Goal: Task Accomplishment & Management: Use online tool/utility

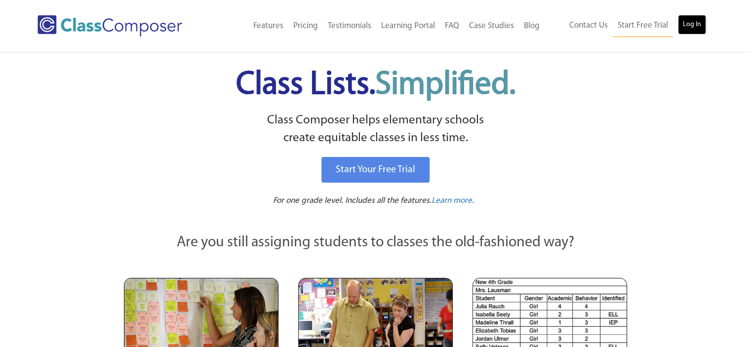
click at [699, 28] on link "Log In" at bounding box center [692, 25] width 28 height 20
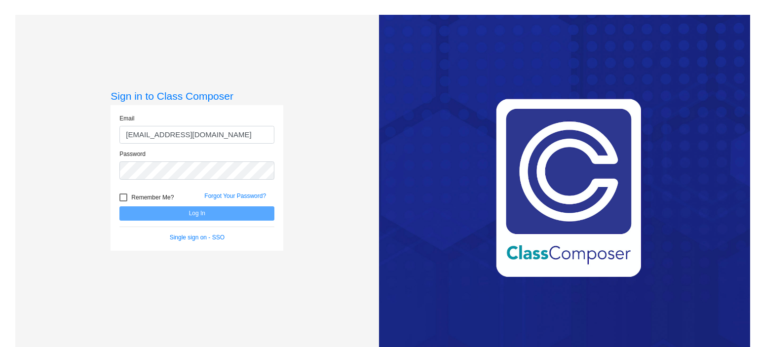
type input "[EMAIL_ADDRESS][DOMAIN_NAME]"
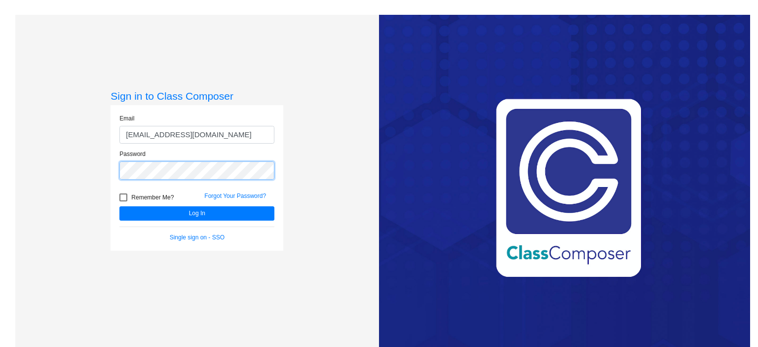
click at [119, 206] on button "Log In" at bounding box center [196, 213] width 155 height 14
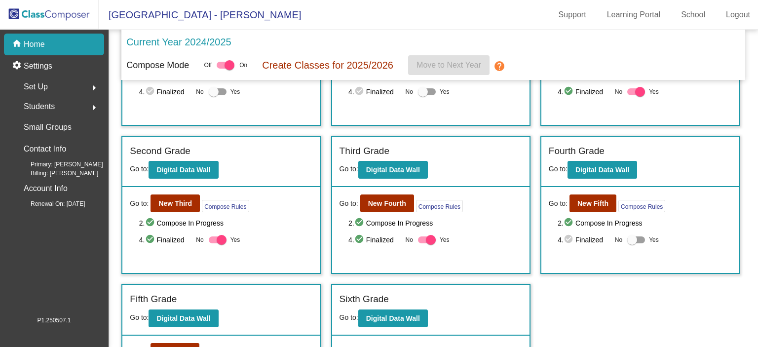
scroll to position [148, 0]
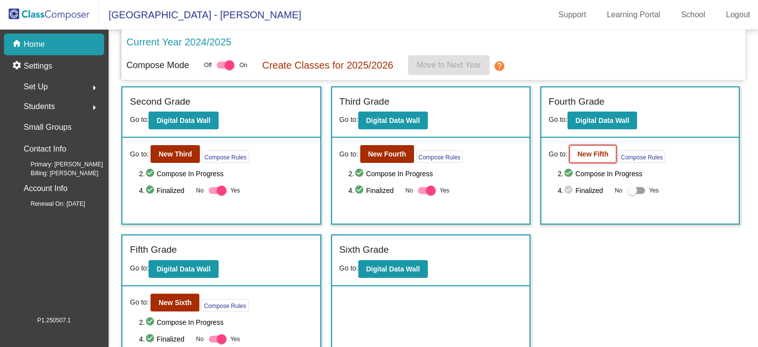
click at [582, 151] on b "New Fifth" at bounding box center [592, 154] width 31 height 8
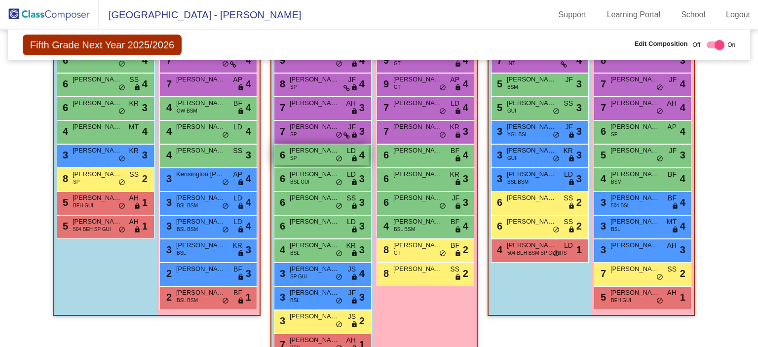
scroll to position [788, 0]
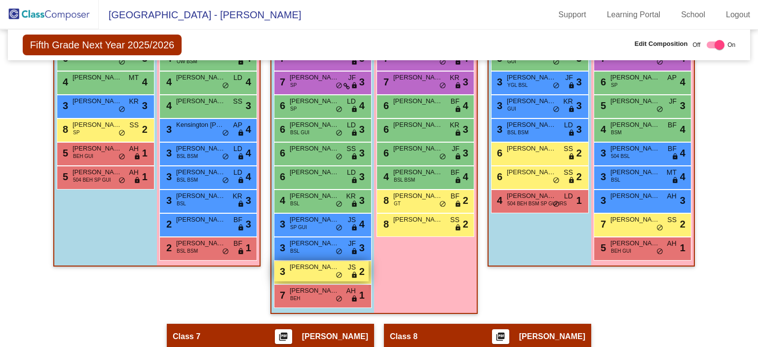
click at [302, 268] on span "[PERSON_NAME]" at bounding box center [314, 267] width 49 height 10
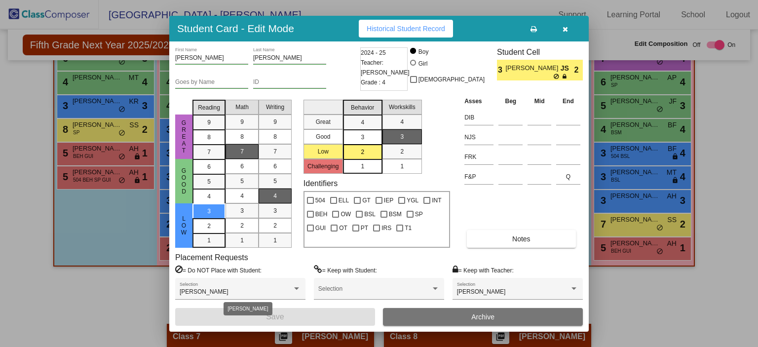
click at [124, 292] on div at bounding box center [379, 173] width 758 height 347
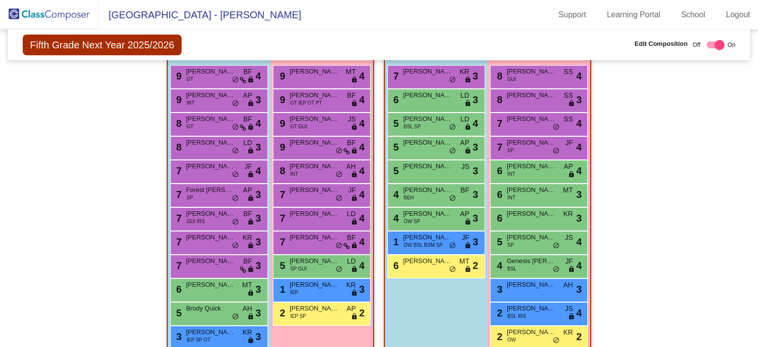
scroll to position [1133, 0]
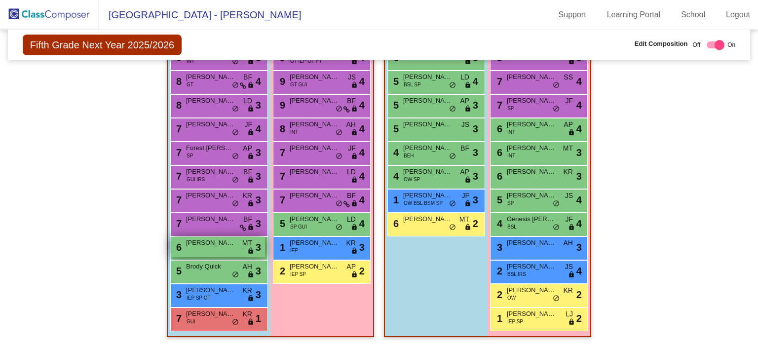
click at [206, 241] on span "[PERSON_NAME]" at bounding box center [210, 243] width 49 height 10
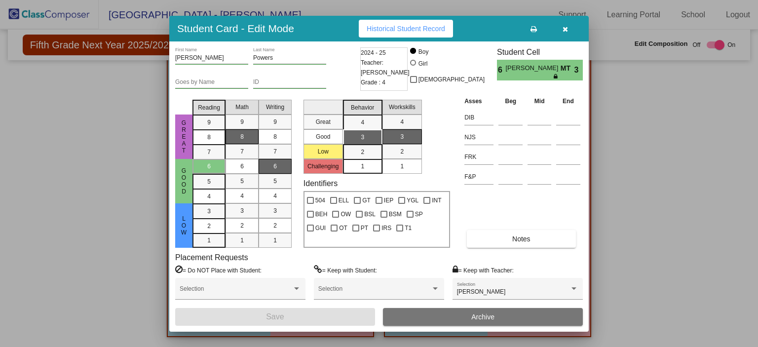
click at [141, 243] on div at bounding box center [379, 173] width 758 height 347
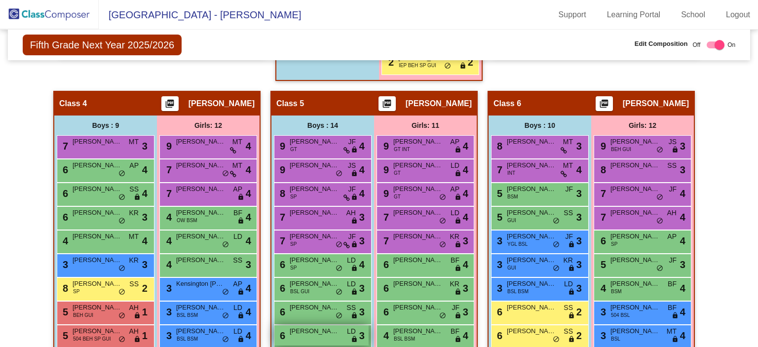
scroll to position [591, 0]
